Goal: Information Seeking & Learning: Learn about a topic

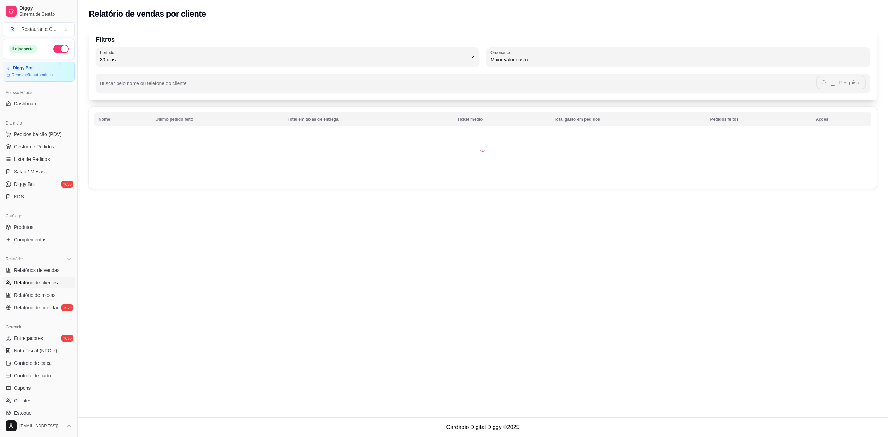
select select "30"
select select "HIGHEST_TOTAL_SPENT_WITH_ORDERS"
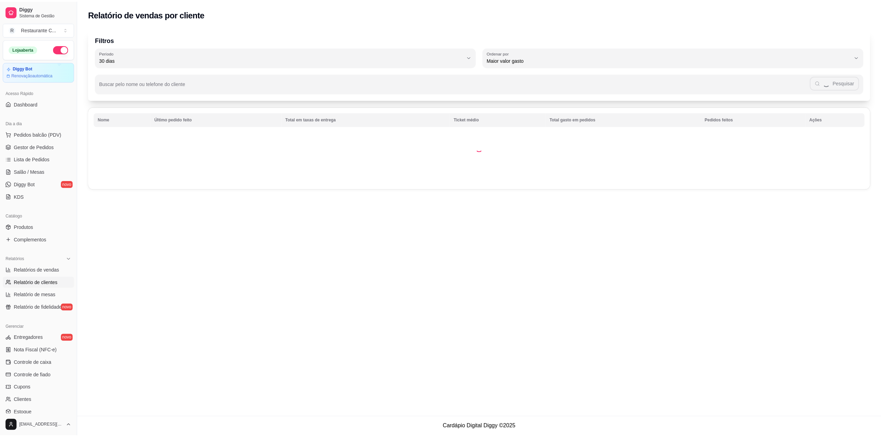
scroll to position [62, 0]
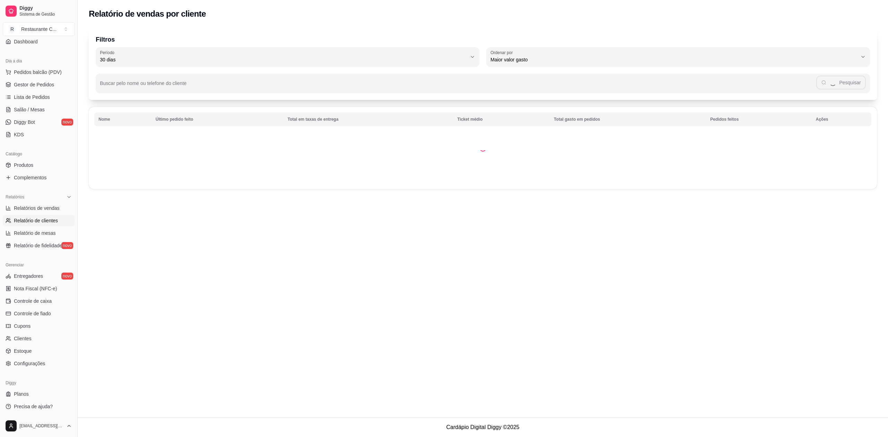
click at [46, 206] on span "Relatórios de vendas" at bounding box center [37, 208] width 46 height 7
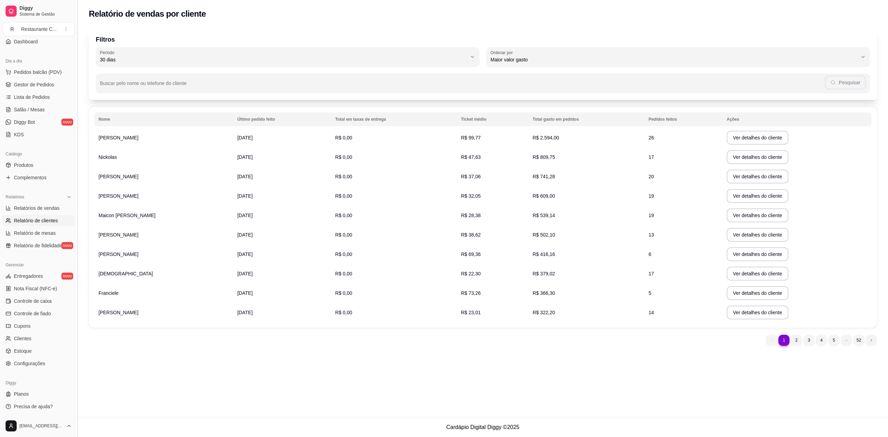
select select "ALL"
select select "0"
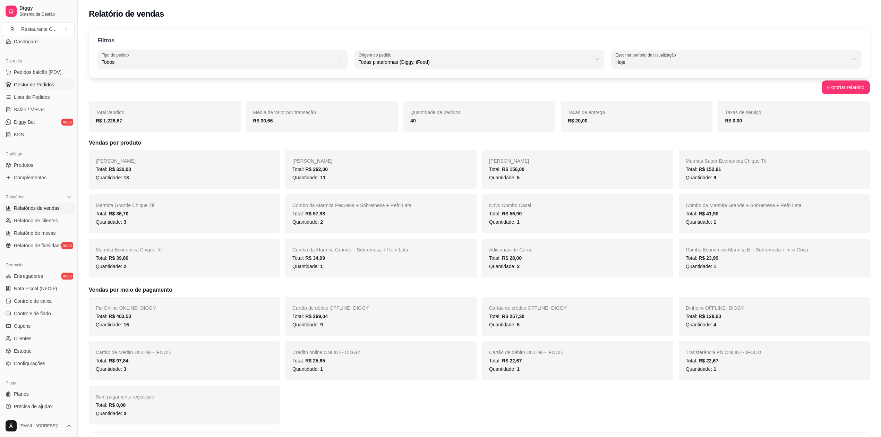
click at [35, 82] on span "Gestor de Pedidos" at bounding box center [34, 84] width 40 height 7
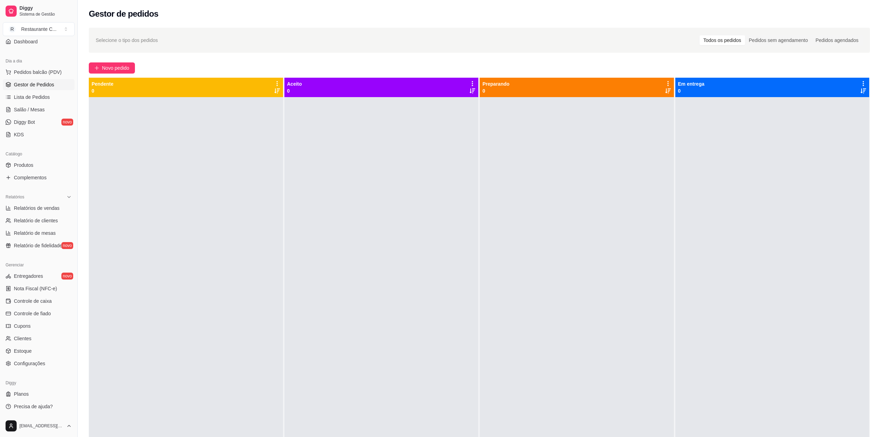
click at [303, 371] on div at bounding box center [382, 315] width 194 height 437
click at [852, 270] on div at bounding box center [773, 315] width 194 height 437
click at [847, 189] on div at bounding box center [773, 315] width 194 height 437
drag, startPoint x: 851, startPoint y: 239, endPoint x: 841, endPoint y: 248, distance: 13.7
click at [851, 239] on div at bounding box center [773, 315] width 194 height 437
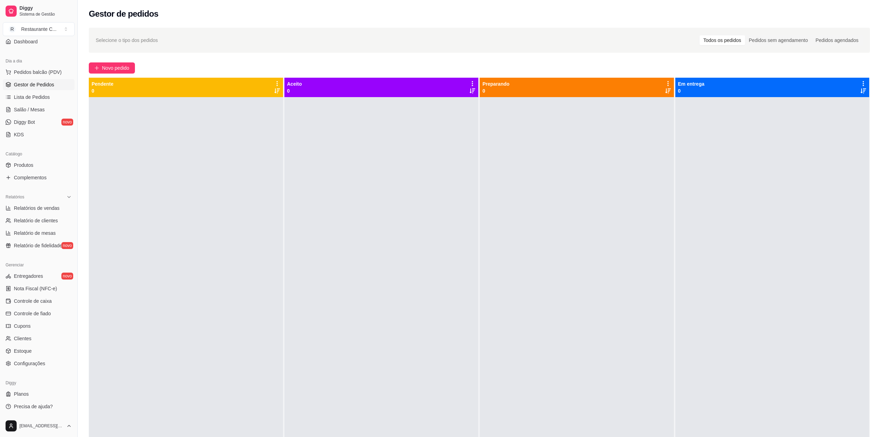
click at [852, 194] on div at bounding box center [773, 315] width 194 height 437
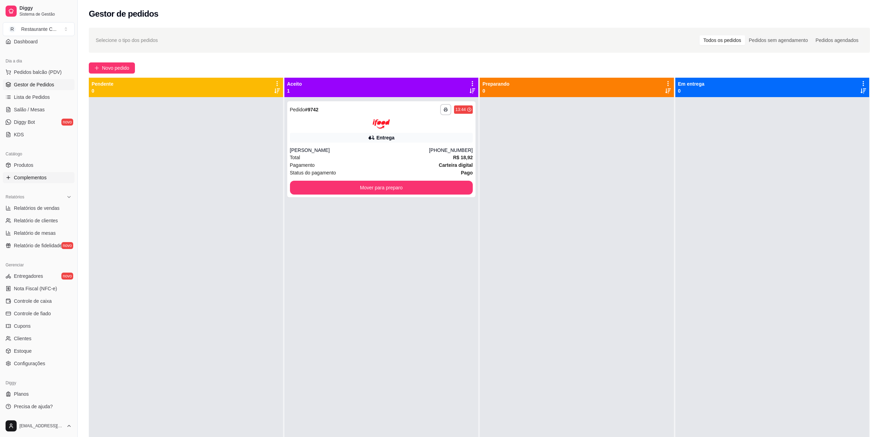
click at [44, 180] on span "Complementos" at bounding box center [30, 177] width 33 height 7
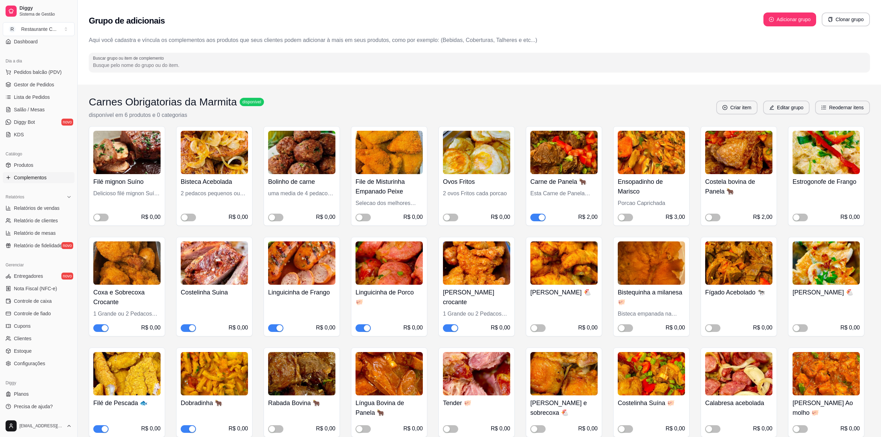
click at [538, 215] on span "button" at bounding box center [538, 218] width 15 height 8
click at [20, 87] on span "Gestor de Pedidos" at bounding box center [34, 84] width 40 height 7
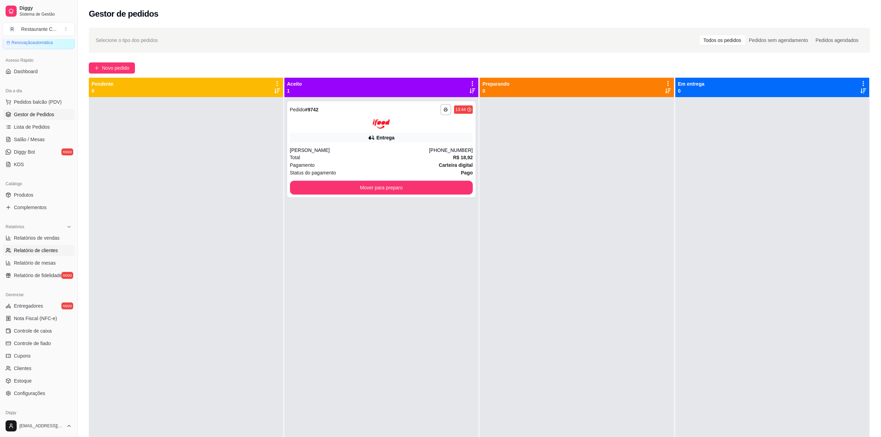
scroll to position [16, 0]
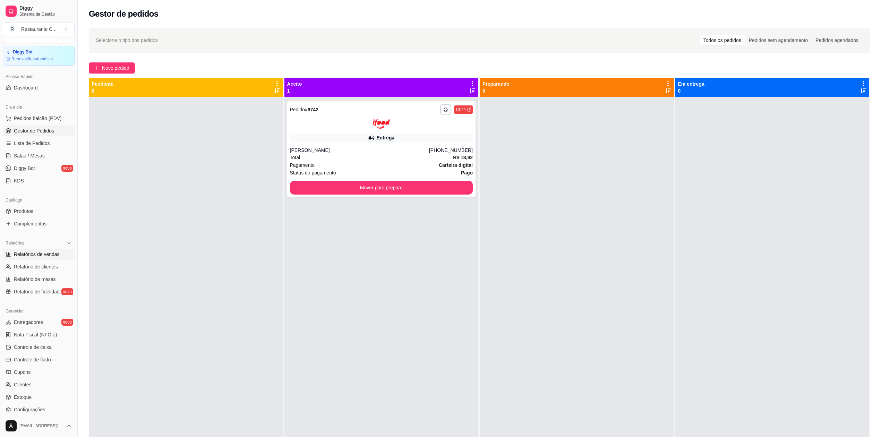
click at [43, 256] on span "Relatórios de vendas" at bounding box center [37, 254] width 46 height 7
select select "ALL"
select select "0"
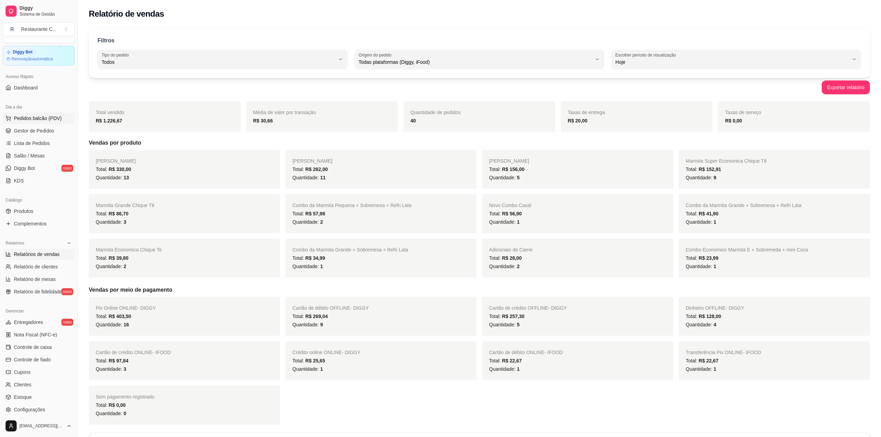
click at [35, 124] on button "Pedidos balcão (PDV)" at bounding box center [39, 118] width 72 height 11
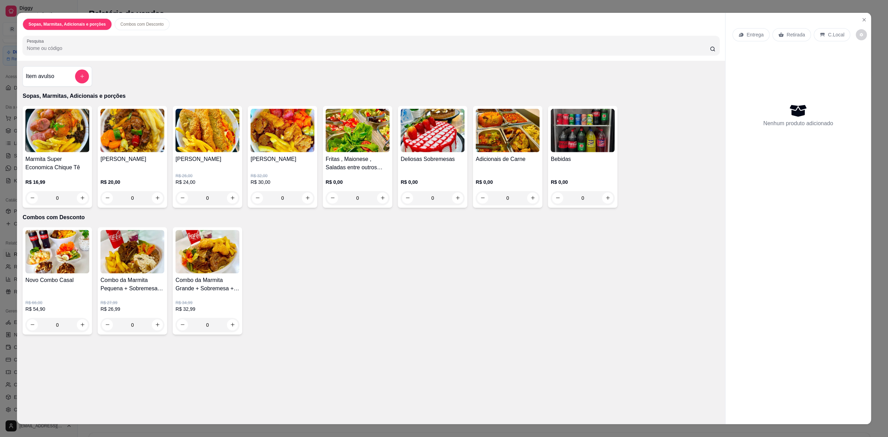
click at [34, 131] on img at bounding box center [57, 130] width 64 height 43
click at [863, 20] on button "Close" at bounding box center [863, 20] width 11 height 11
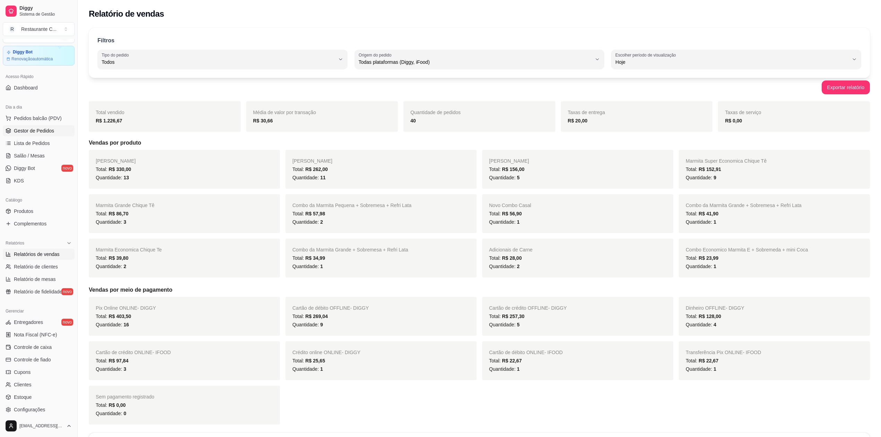
click at [30, 136] on link "Gestor de Pedidos" at bounding box center [39, 130] width 72 height 11
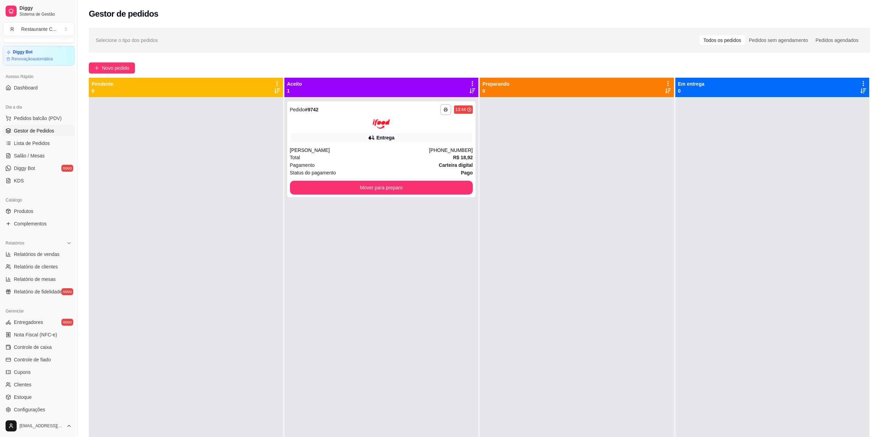
click at [350, 314] on div "**********" at bounding box center [382, 315] width 194 height 437
click at [518, 286] on div at bounding box center [577, 315] width 194 height 437
click at [378, 183] on button "Mover para preparo" at bounding box center [381, 188] width 183 height 14
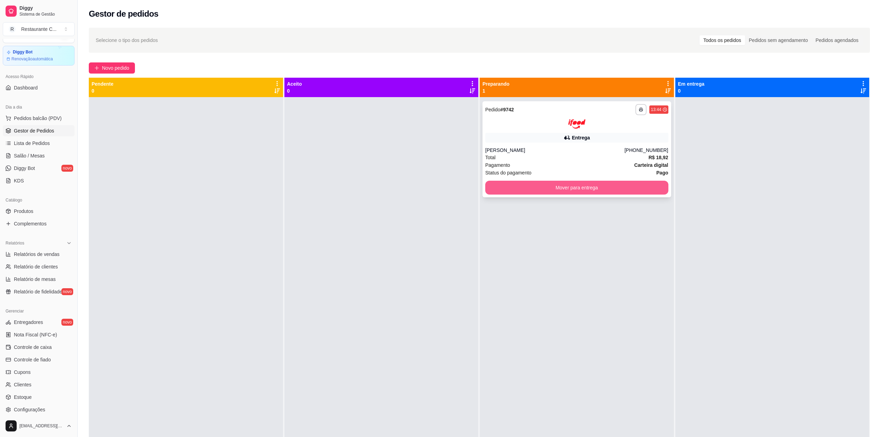
click at [546, 185] on button "Mover para entrega" at bounding box center [576, 188] width 183 height 14
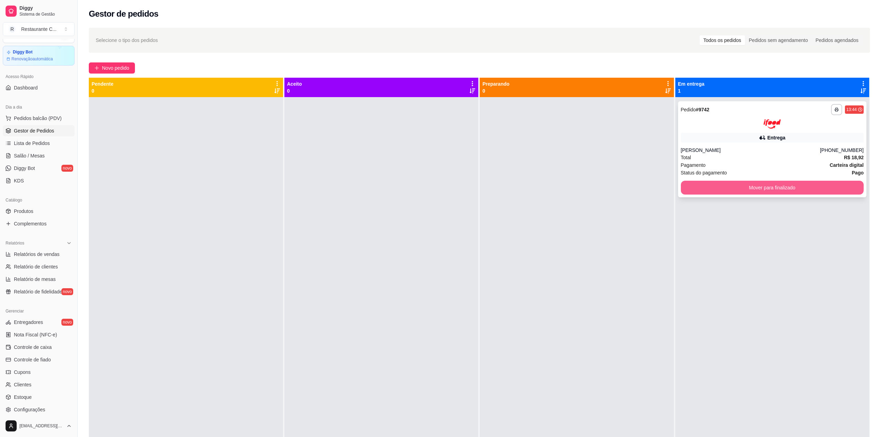
click at [723, 188] on button "Mover para finalizado" at bounding box center [772, 188] width 183 height 14
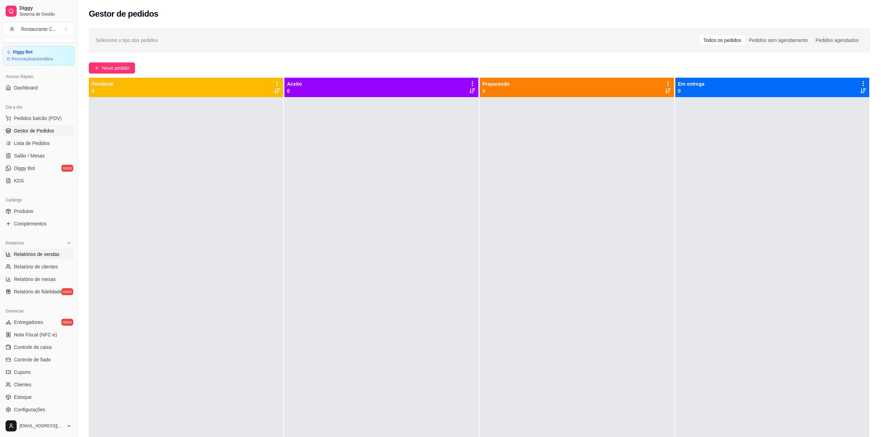
click at [46, 254] on span "Relatórios de vendas" at bounding box center [37, 254] width 46 height 7
select select "ALL"
select select "0"
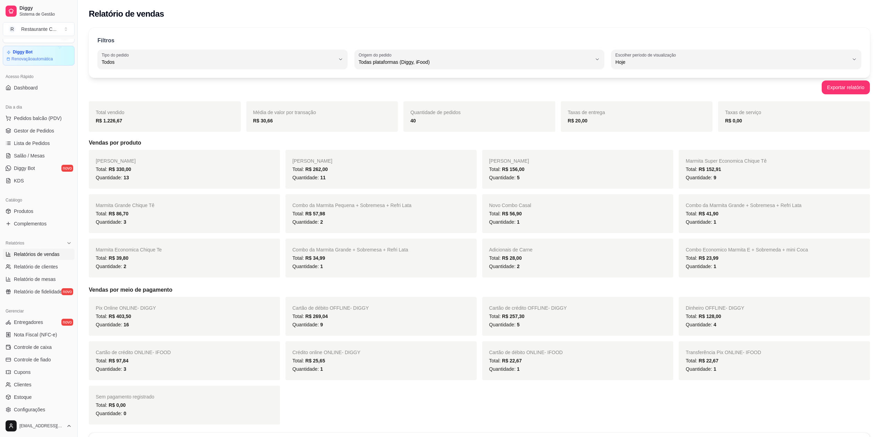
click at [42, 125] on ul "Pedidos balcão (PDV) Gestor de Pedidos Lista de Pedidos Salão / Mesas Diggy Bot…" at bounding box center [39, 150] width 72 height 74
click at [45, 129] on span "Gestor de Pedidos" at bounding box center [34, 130] width 40 height 7
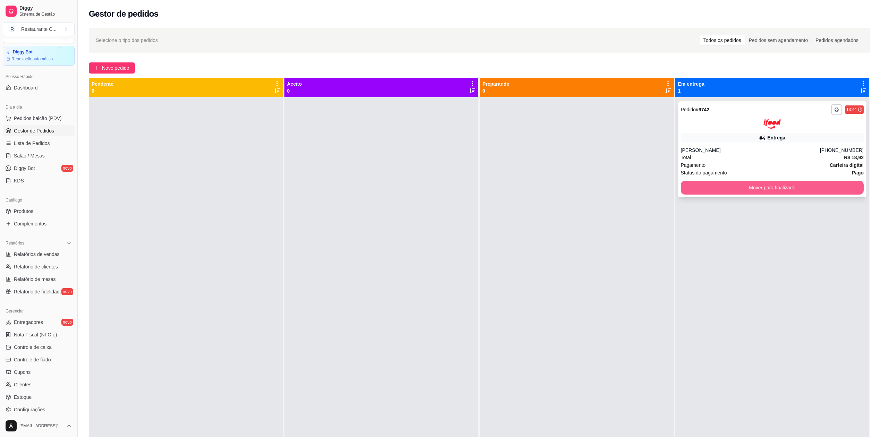
click at [768, 185] on button "Mover para finalizado" at bounding box center [772, 188] width 183 height 14
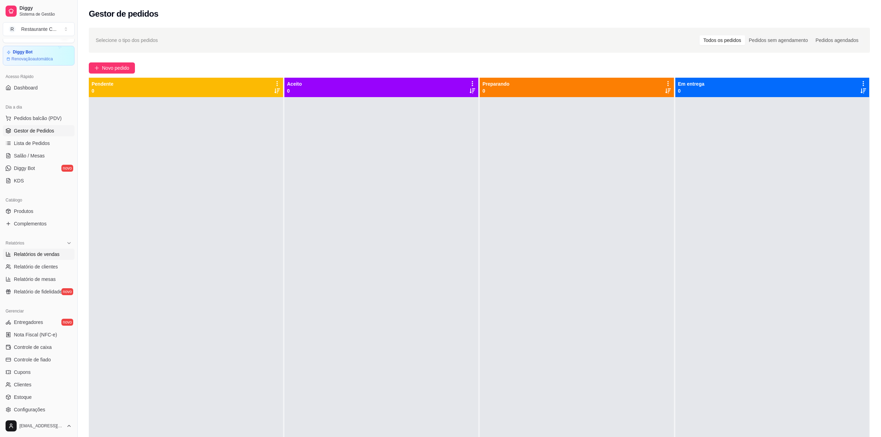
click at [50, 256] on span "Relatórios de vendas" at bounding box center [37, 254] width 46 height 7
select select "ALL"
select select "0"
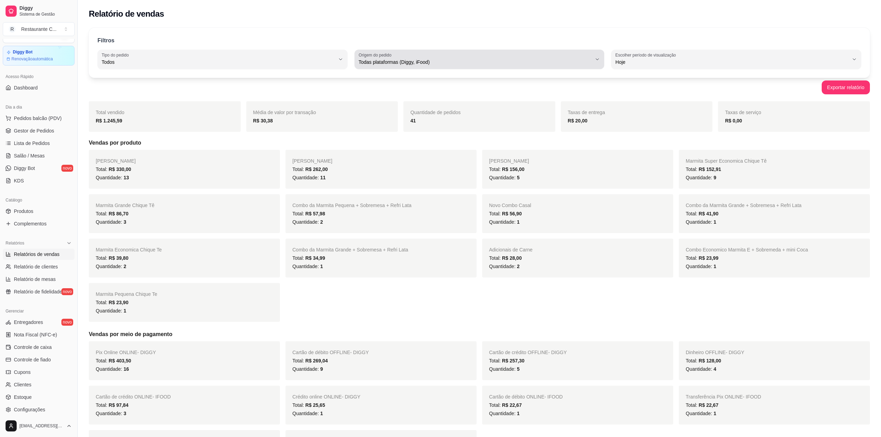
click at [404, 57] on div "Todas plataformas (Diggy, iFood)" at bounding box center [476, 59] width 234 height 14
click at [403, 58] on div "Todas plataformas (Diggy, iFood)" at bounding box center [476, 59] width 234 height 14
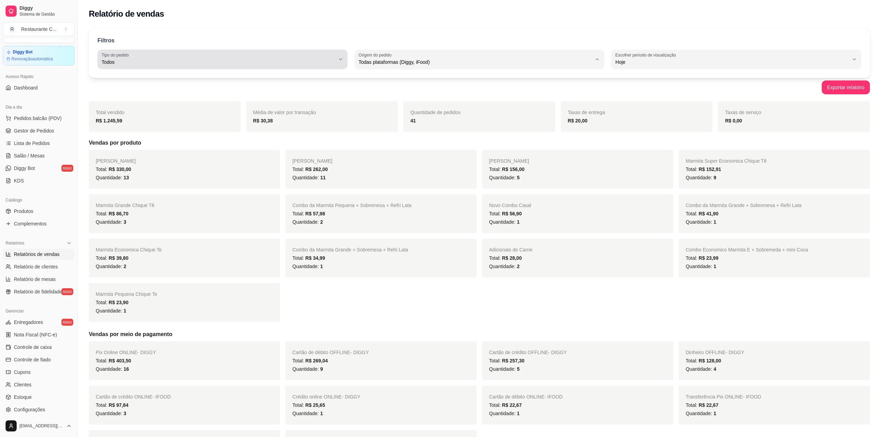
click at [282, 55] on div "Todos" at bounding box center [219, 59] width 234 height 14
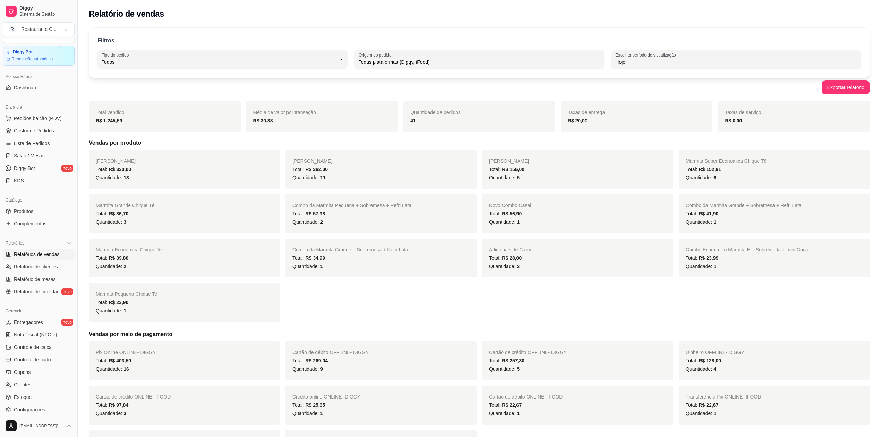
click at [132, 104] on span "Retirada" at bounding box center [219, 101] width 223 height 7
type input "PICKUP"
select select "PICKUP"
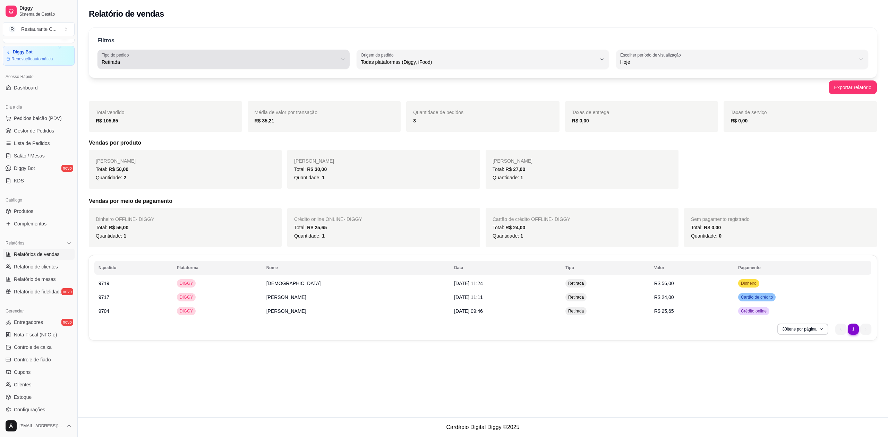
click at [144, 61] on span "Retirada" at bounding box center [220, 62] width 236 height 7
click at [124, 79] on span "Todos" at bounding box center [220, 78] width 225 height 7
type input "ALL"
select select "ALL"
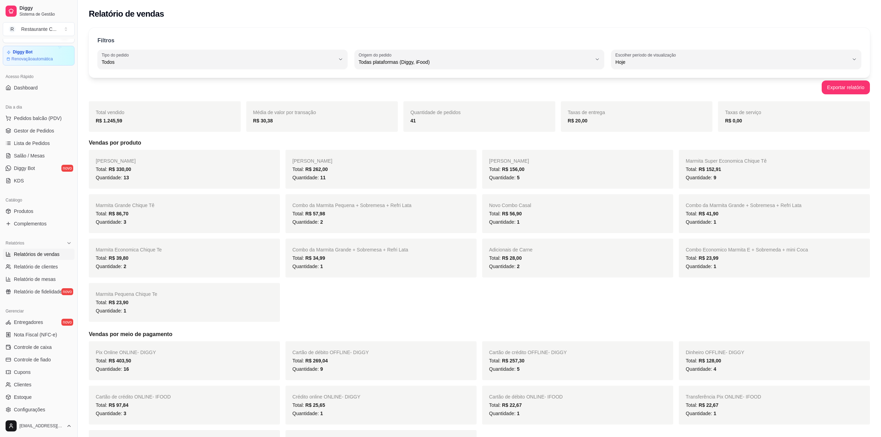
click at [416, 121] on div "41" at bounding box center [479, 121] width 138 height 8
click at [703, 66] on div "Hoje" at bounding box center [733, 59] width 234 height 14
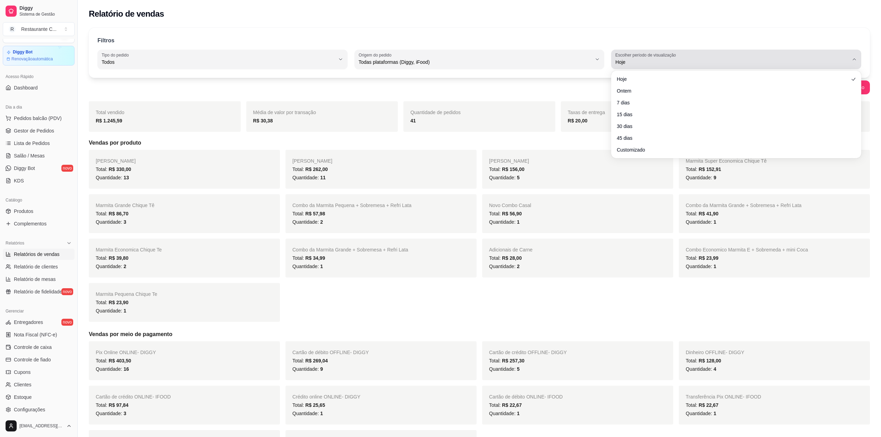
click at [703, 66] on div "Hoje" at bounding box center [733, 59] width 234 height 14
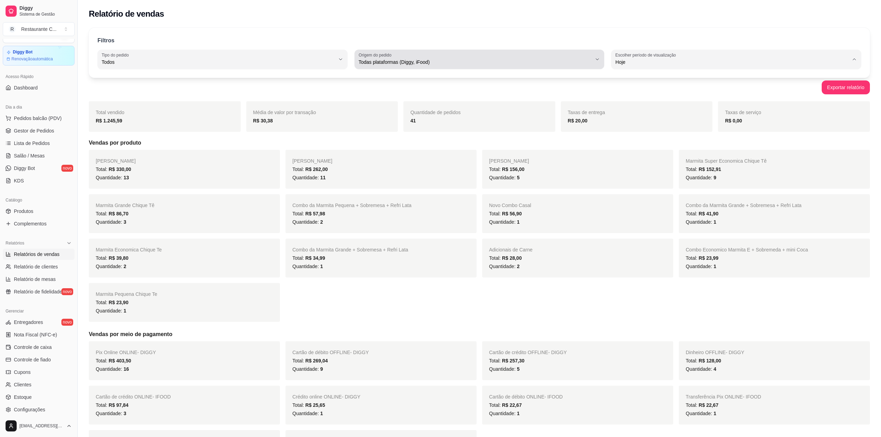
click at [507, 57] on div "Todas plataformas (Diggy, iFood)" at bounding box center [476, 59] width 234 height 14
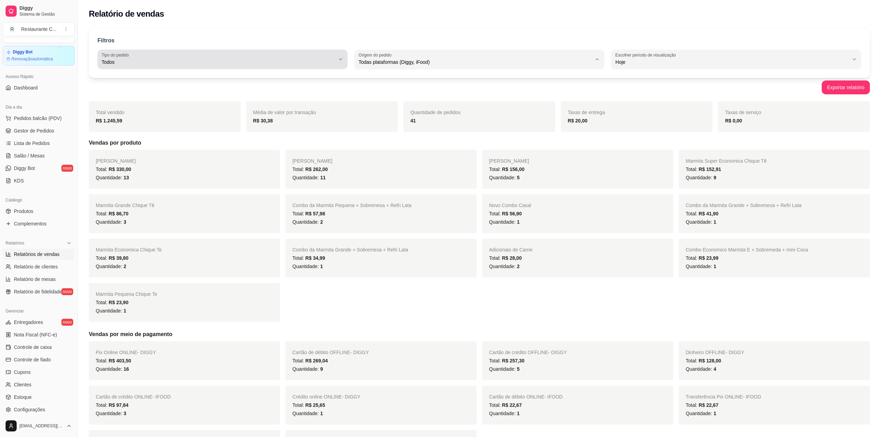
click at [302, 61] on span "Todos" at bounding box center [219, 62] width 234 height 7
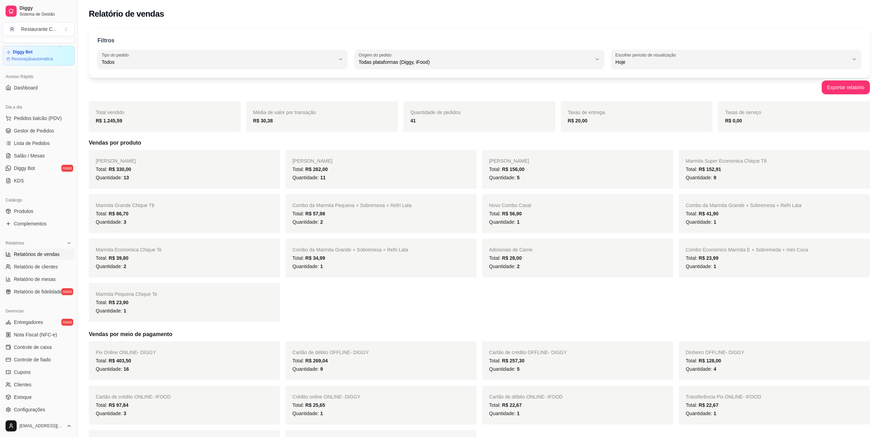
click at [847, 299] on div "Marmita Grande Total: R$ 330,00 Quantidade: 13 Marmita Pequena Total: R$ 262,00…" at bounding box center [479, 236] width 781 height 172
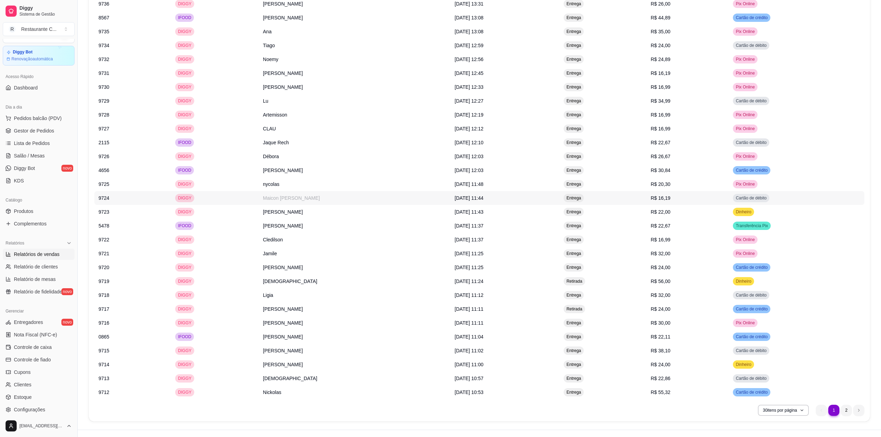
scroll to position [534, 0]
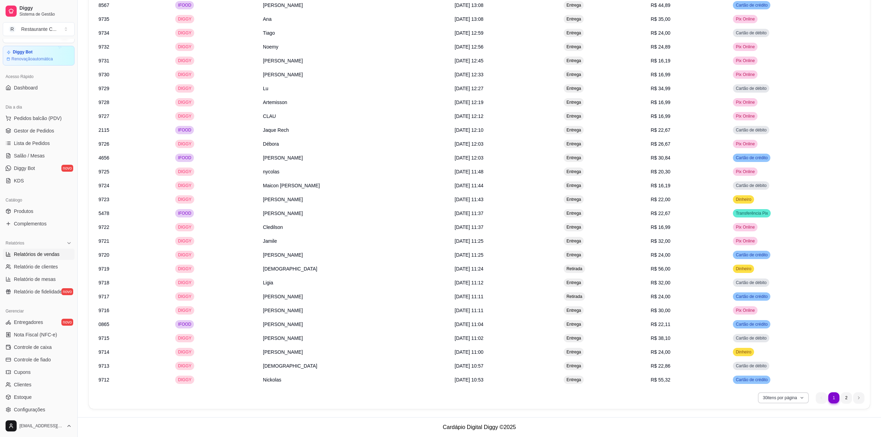
click at [783, 396] on button "30 itens por página" at bounding box center [783, 397] width 51 height 11
click at [779, 384] on span "100 pedidos" at bounding box center [783, 387] width 58 height 7
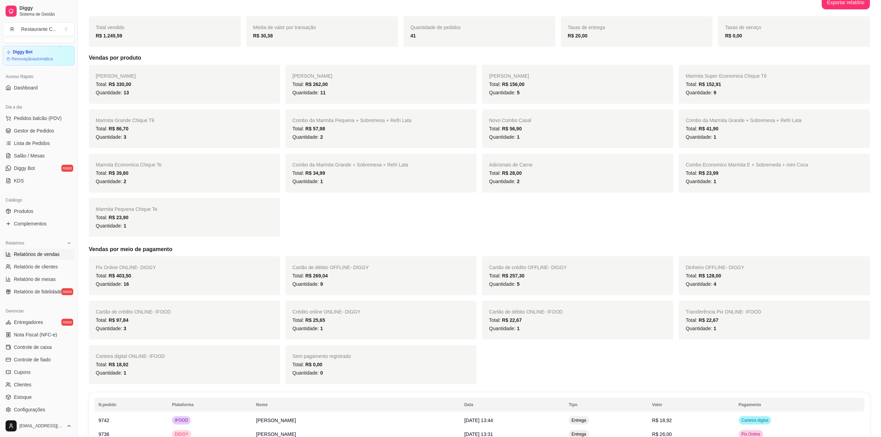
scroll to position [0, 0]
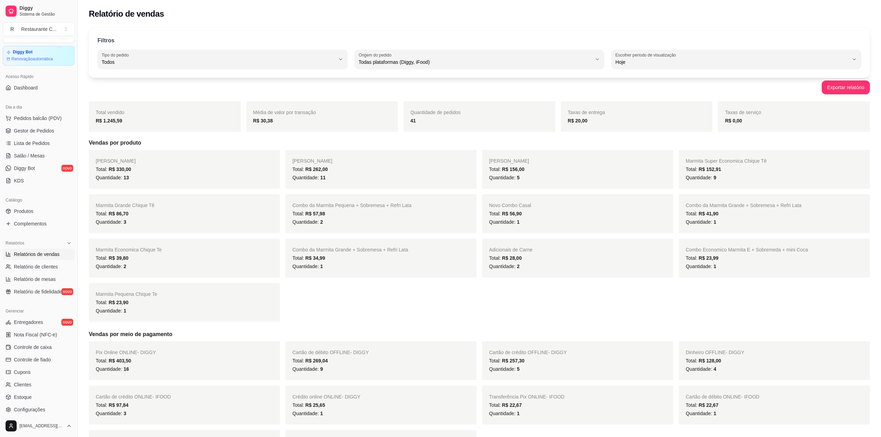
drag, startPoint x: 298, startPoint y: 118, endPoint x: 237, endPoint y: 115, distance: 61.1
click at [245, 115] on div "Total vendido R$ 1.245,59 Média de valor por transação R$ 30,38 Quantidade de p…" at bounding box center [479, 116] width 781 height 31
click at [425, 121] on div "41" at bounding box center [479, 121] width 138 height 8
click at [409, 119] on div "Quantidade de pedidos 41" at bounding box center [480, 116] width 152 height 31
drag, startPoint x: 580, startPoint y: 121, endPoint x: 605, endPoint y: 122, distance: 25.4
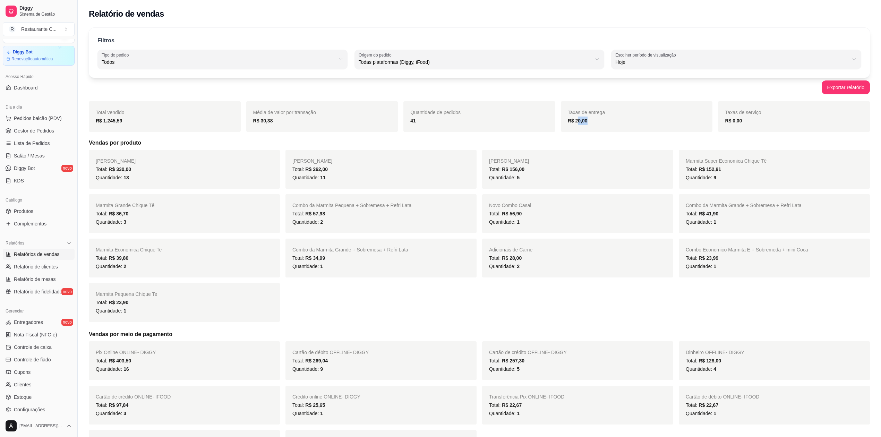
click at [601, 122] on div "R$ 20,00" at bounding box center [637, 121] width 138 height 8
